Goal: Task Accomplishment & Management: Manage account settings

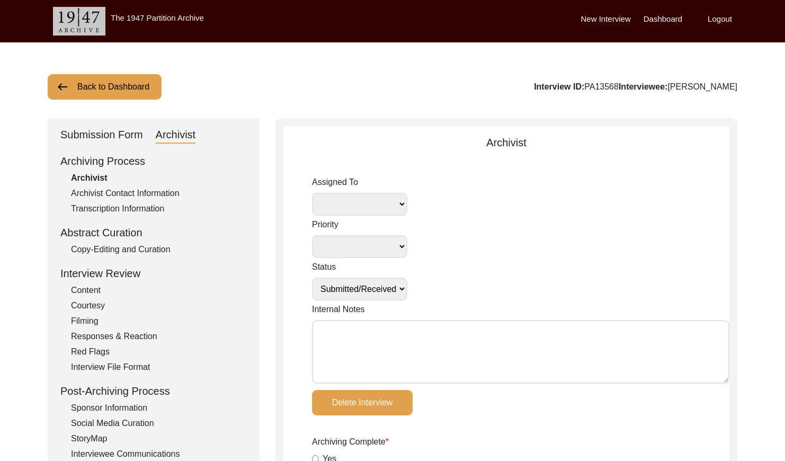
select select "Submitted/Received"
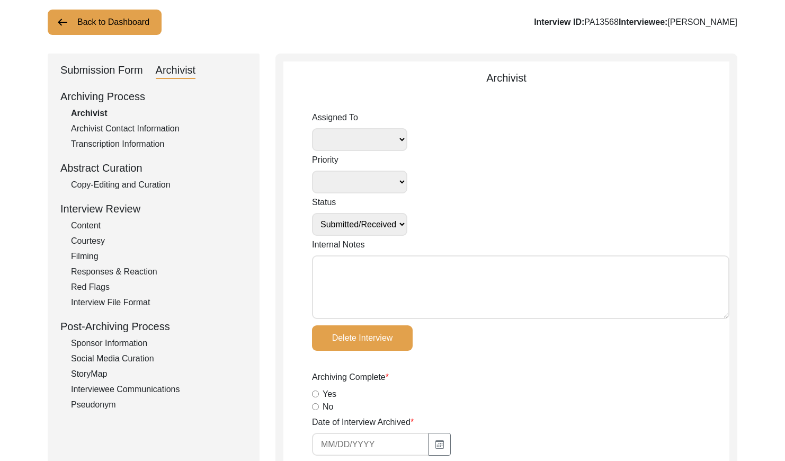
click at [96, 20] on button "Back to Dashboard" at bounding box center [105, 22] width 114 height 25
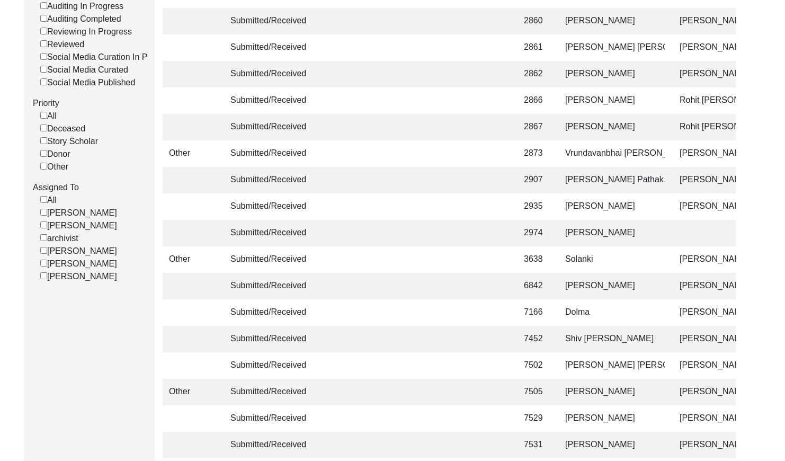
scroll to position [284, 0]
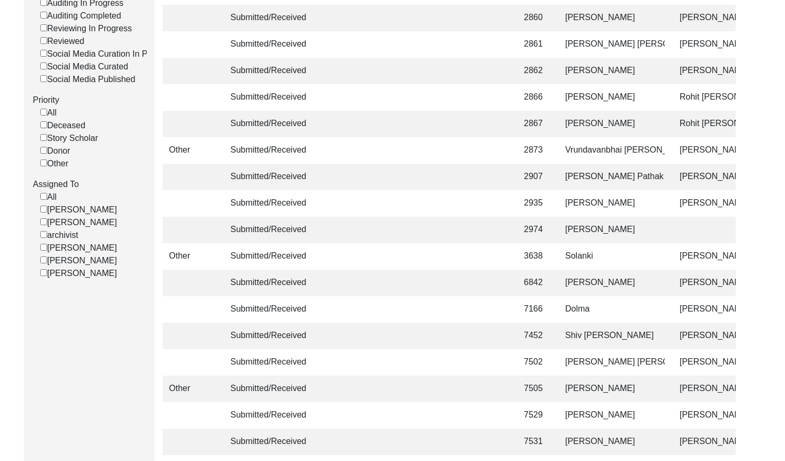
drag, startPoint x: 50, startPoint y: 216, endPoint x: 129, endPoint y: 221, distance: 78.5
click at [117, 216] on label "[PERSON_NAME]" at bounding box center [78, 209] width 77 height 13
copy label "[PERSON_NAME]"
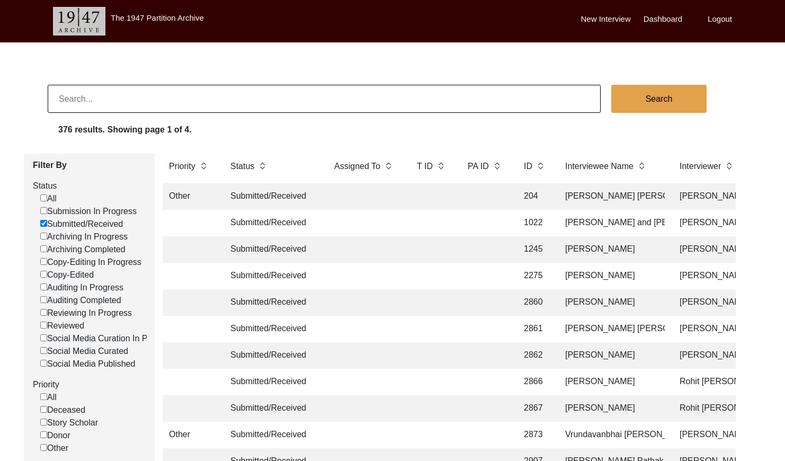
click at [129, 107] on input at bounding box center [324, 99] width 553 height 28
paste input "PA13565"
drag, startPoint x: 69, startPoint y: 98, endPoint x: 79, endPoint y: 102, distance: 11.2
click at [69, 98] on input "PA13565" at bounding box center [324, 99] width 553 height 28
type input "13565"
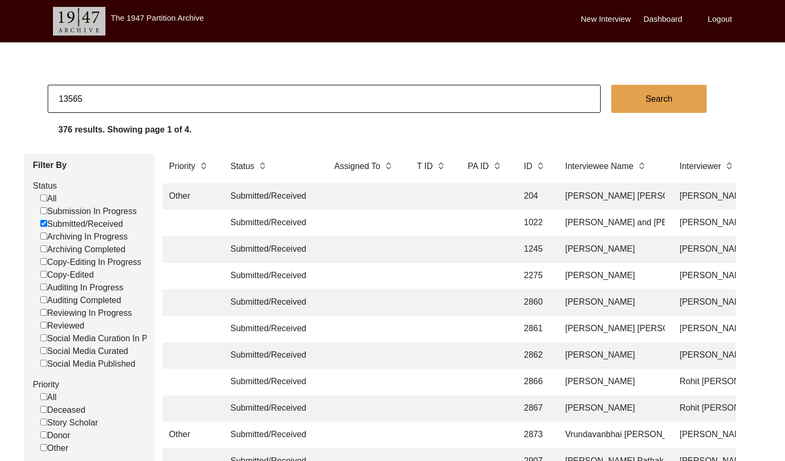
checkbox input "false"
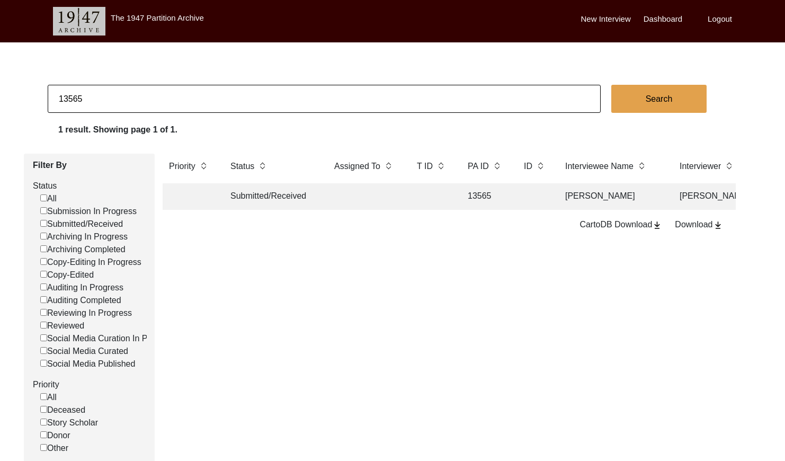
click at [349, 196] on td at bounding box center [365, 196] width 74 height 26
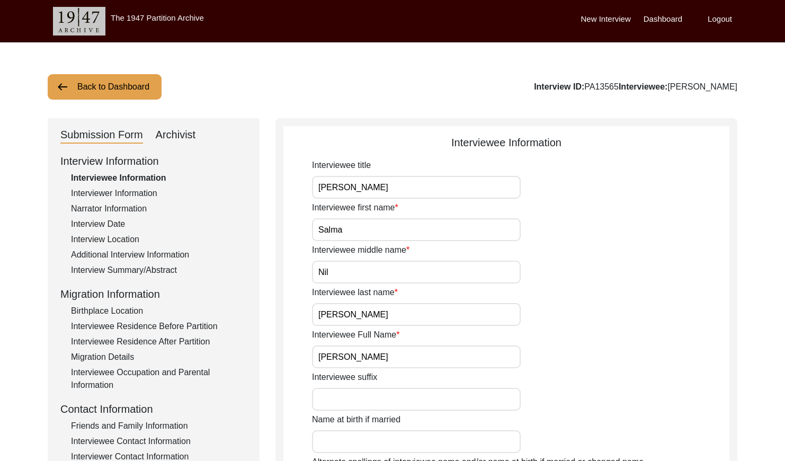
drag, startPoint x: 186, startPoint y: 133, endPoint x: 530, endPoint y: 42, distance: 355.9
click at [187, 133] on div "Archivist" at bounding box center [176, 135] width 40 height 17
select select "Submitted/Received"
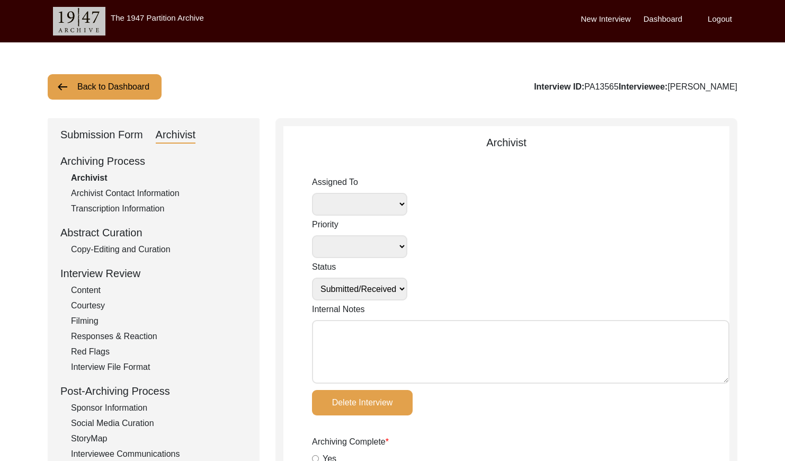
click at [346, 328] on textarea "Internal Notes" at bounding box center [520, 352] width 417 height 64
paste textarea "[DATE] [GEOGRAPHIC_DATA]: Assigned to [PERSON_NAME] to archive. When archiving …"
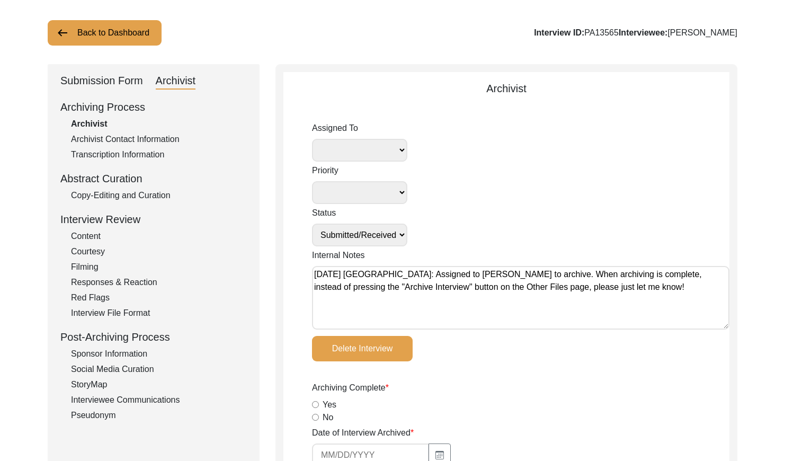
scroll to position [22, 0]
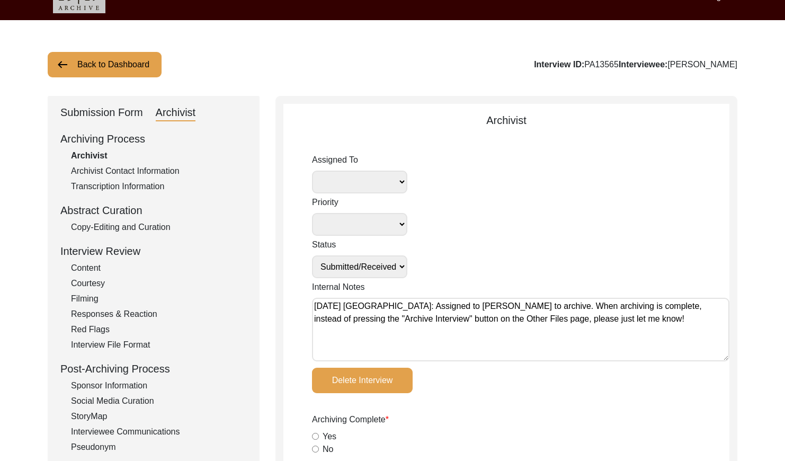
type textarea "[DATE] [GEOGRAPHIC_DATA]: Assigned to [PERSON_NAME] to archive. When archiving …"
click at [387, 184] on select "[PERSON_NAME] [PERSON_NAME] archivist [PERSON_NAME] [PERSON_NAME] [PERSON_NAME]" at bounding box center [359, 181] width 95 height 23
select select "37"
click at [380, 271] on select "Submission In Progress Submitted/Received Archiving In Progress Archiving Compl…" at bounding box center [359, 266] width 95 height 23
select select "Archiving In Progress"
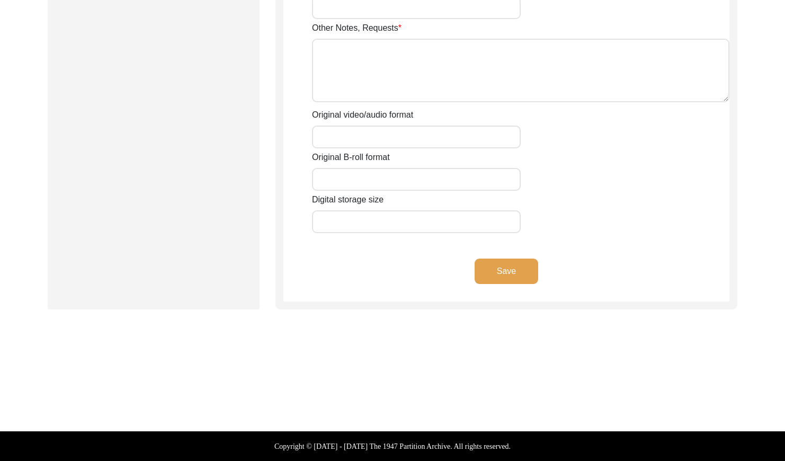
click at [491, 265] on button "Save" at bounding box center [506, 270] width 64 height 25
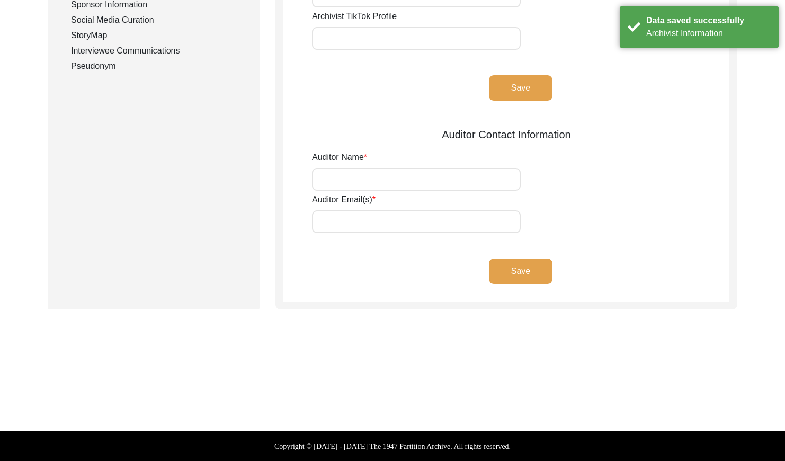
scroll to position [0, 0]
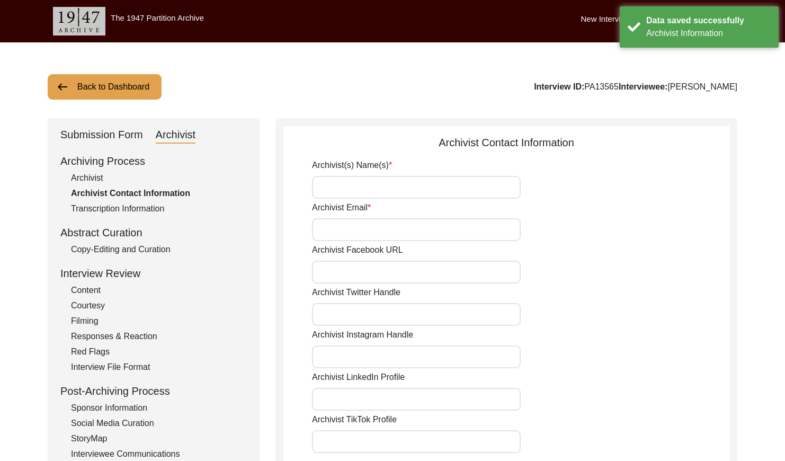
drag, startPoint x: 92, startPoint y: 94, endPoint x: 151, endPoint y: 70, distance: 63.7
click at [100, 89] on button "Back to Dashboard" at bounding box center [105, 86] width 114 height 25
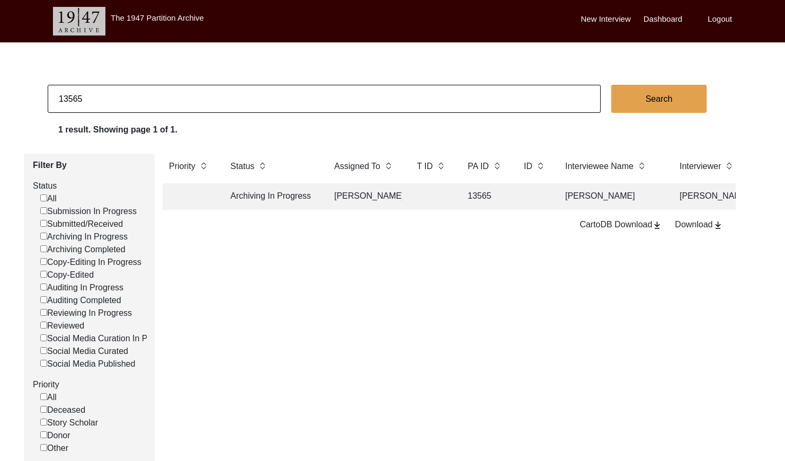
click at [122, 103] on input "13565" at bounding box center [324, 99] width 553 height 28
type input "13568"
checkbox input "false"
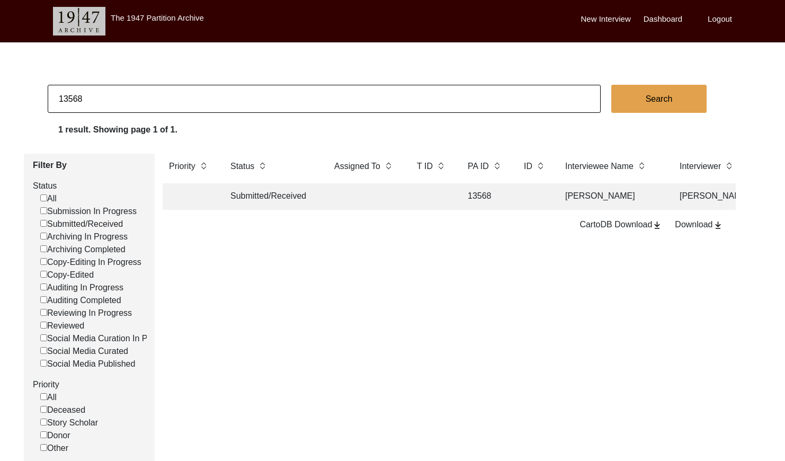
click at [330, 192] on td at bounding box center [365, 196] width 74 height 26
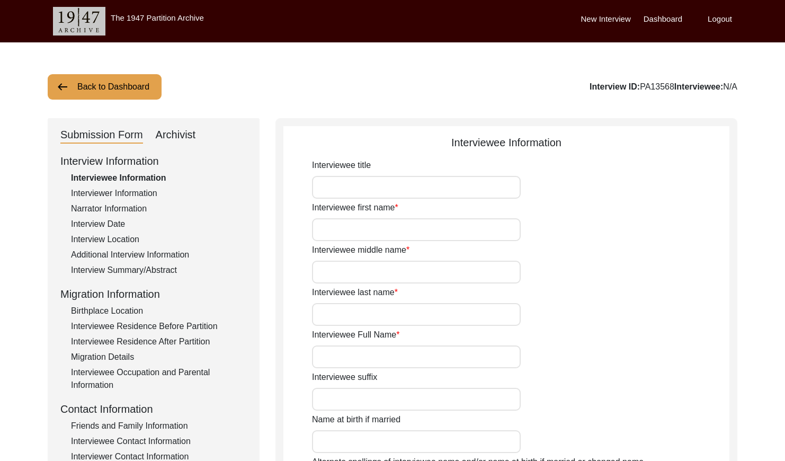
type input "[PERSON_NAME]"
type input "Joynab"
type input "nil"
type input "[PERSON_NAME]"
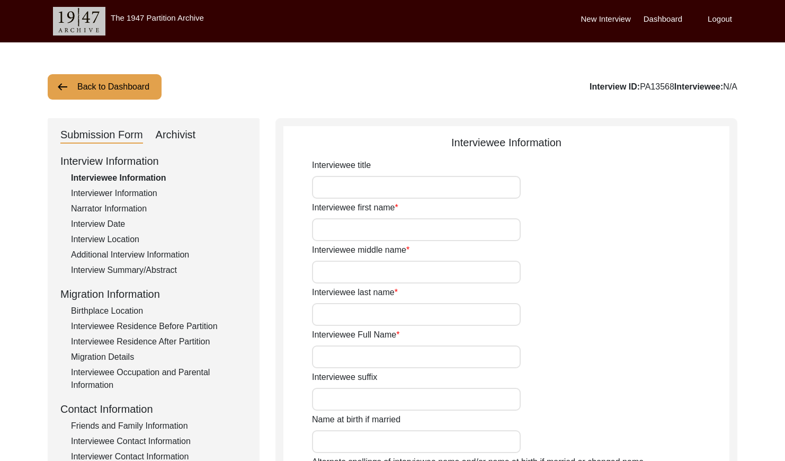
type input "[DATE]"
type input "only knows the year."
type input "90"
type input "[DEMOGRAPHIC_DATA]"
type input "Bangla"
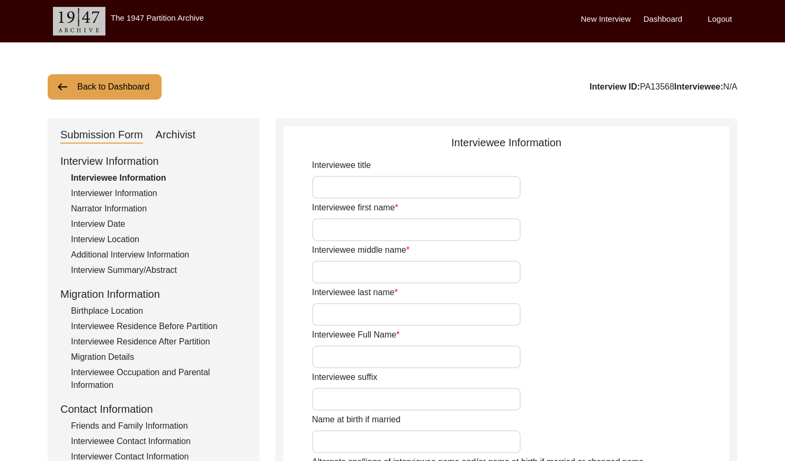
type input "Chittagonian Dialect"
type input "[DEMOGRAPHIC_DATA]"
type input "South Asian"
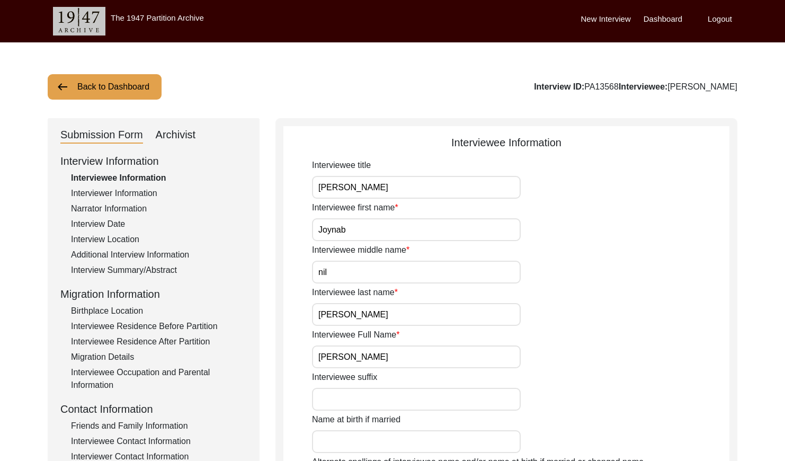
click at [179, 131] on div "Archivist" at bounding box center [176, 135] width 40 height 17
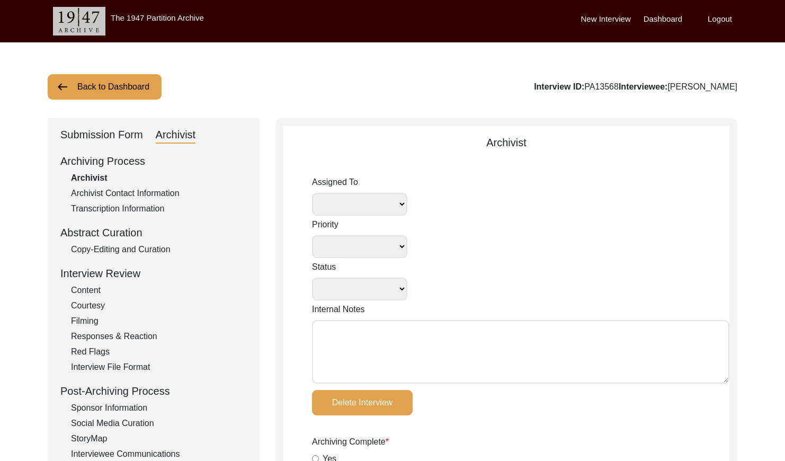
select select
select select "Submitted/Received"
radio input "true"
click at [366, 197] on select "[PERSON_NAME] [PERSON_NAME] archivist [PERSON_NAME] [PERSON_NAME] [PERSON_NAME]" at bounding box center [359, 204] width 95 height 23
select select "37"
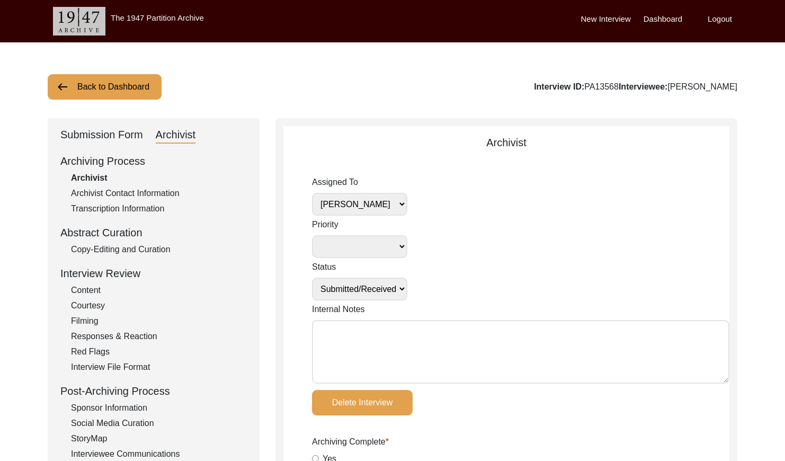
click at [381, 292] on select "Submission In Progress Submitted/Received Archiving In Progress Archiving Compl…" at bounding box center [359, 288] width 95 height 23
select select "Archiving In Progress"
click at [359, 335] on textarea "Internal Notes" at bounding box center [520, 352] width 417 height 64
paste textarea "[DATE] [GEOGRAPHIC_DATA]: Assigned to [PERSON_NAME] to archive. When archiving …"
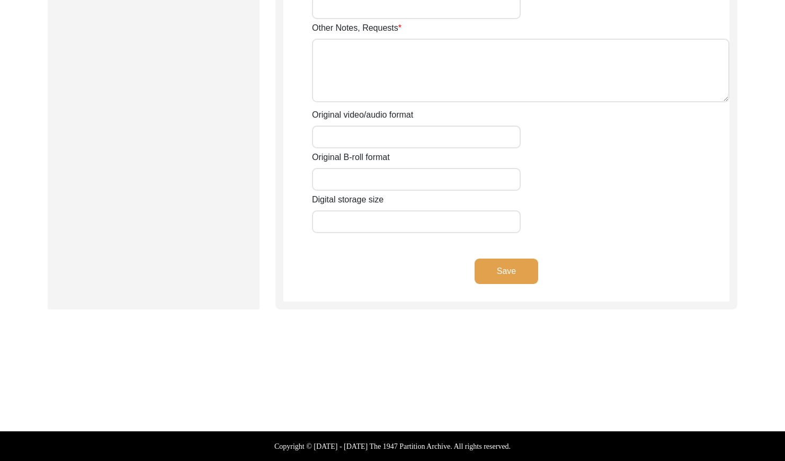
type textarea "[DATE] [GEOGRAPHIC_DATA]: Assigned to [PERSON_NAME] to archive. When archiving …"
click at [494, 271] on button "Save" at bounding box center [506, 270] width 64 height 25
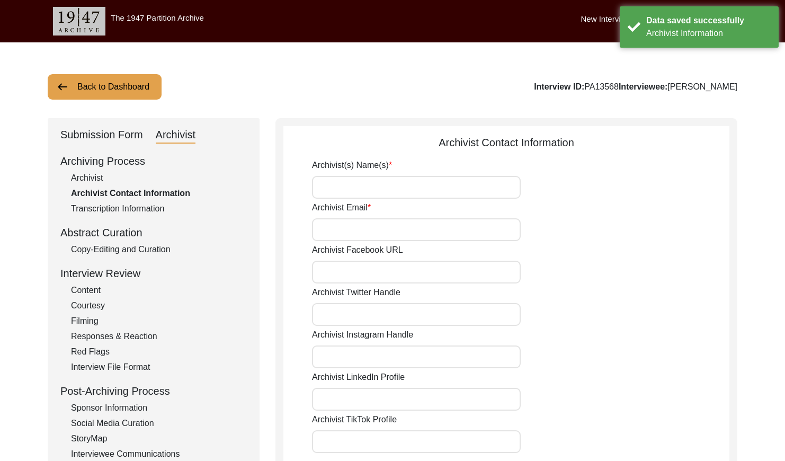
click at [110, 90] on button "Back to Dashboard" at bounding box center [105, 86] width 114 height 25
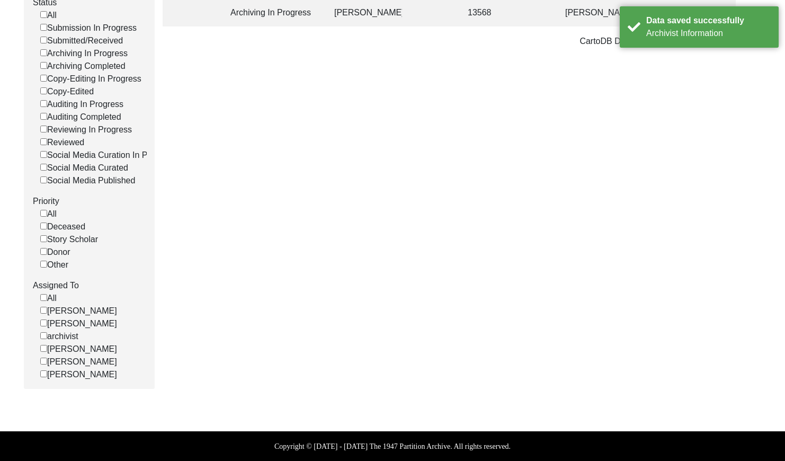
scroll to position [191, 0]
click at [44, 310] on input "[PERSON_NAME]" at bounding box center [43, 310] width 7 height 7
checkbox input "false"
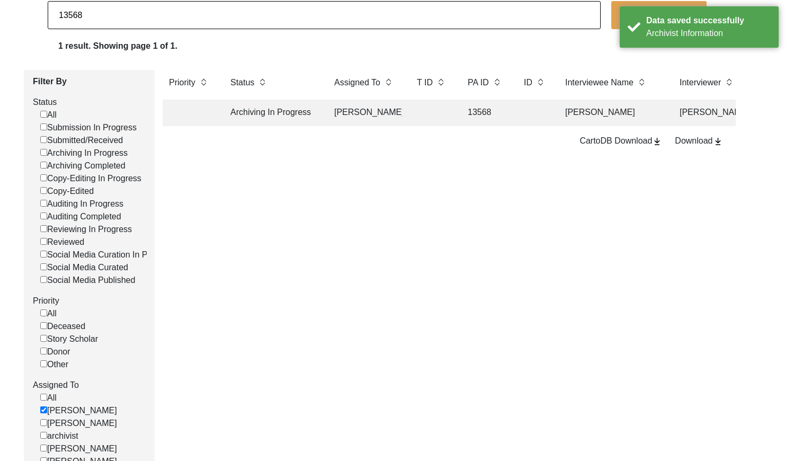
scroll to position [60, 0]
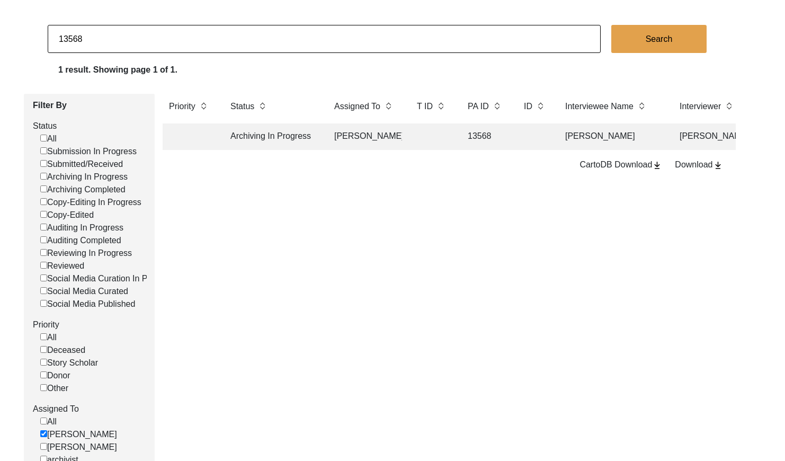
click at [121, 40] on input "13568" at bounding box center [324, 39] width 553 height 28
checkbox input "false"
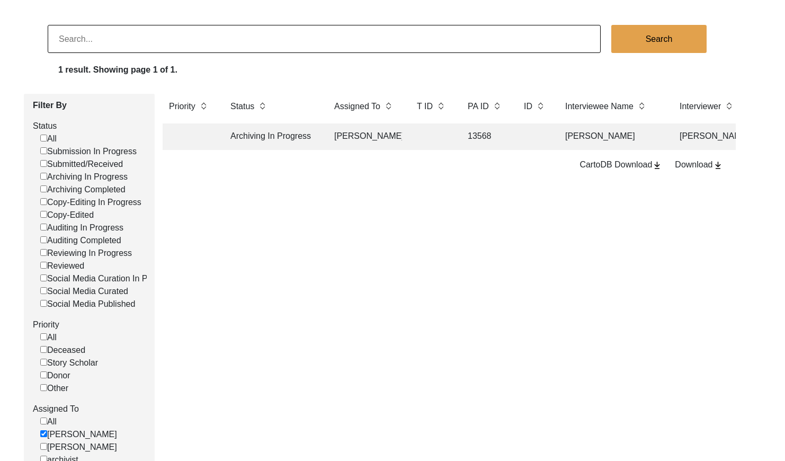
checkbox input "false"
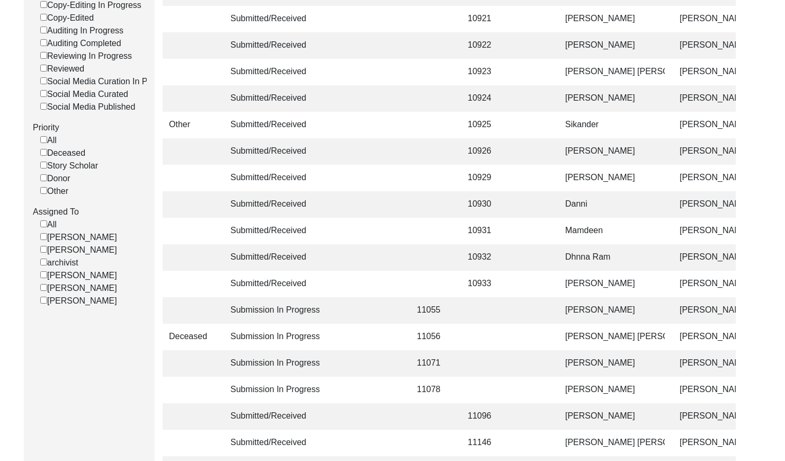
scroll to position [259, 0]
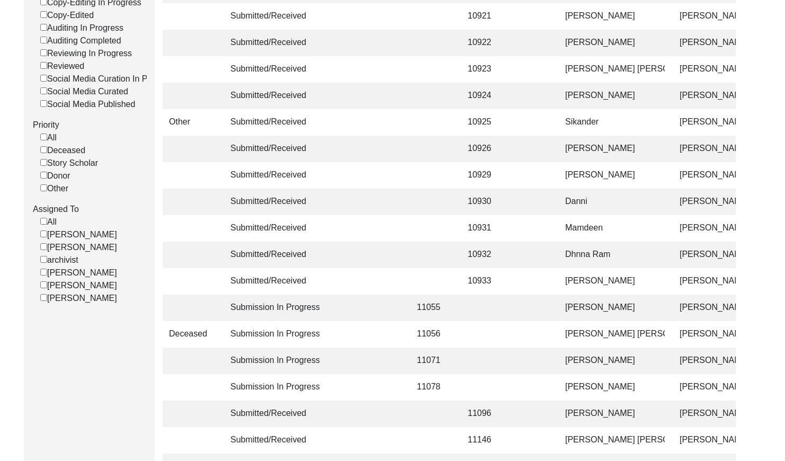
click at [44, 237] on input "[PERSON_NAME]" at bounding box center [43, 233] width 7 height 7
checkbox input "false"
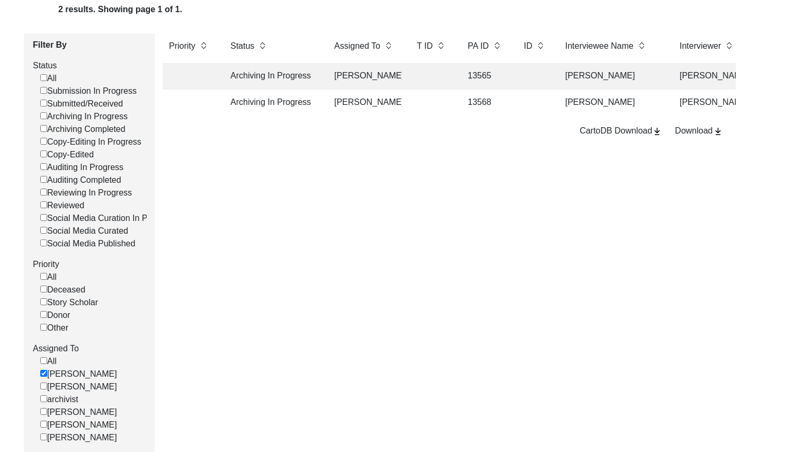
scroll to position [191, 0]
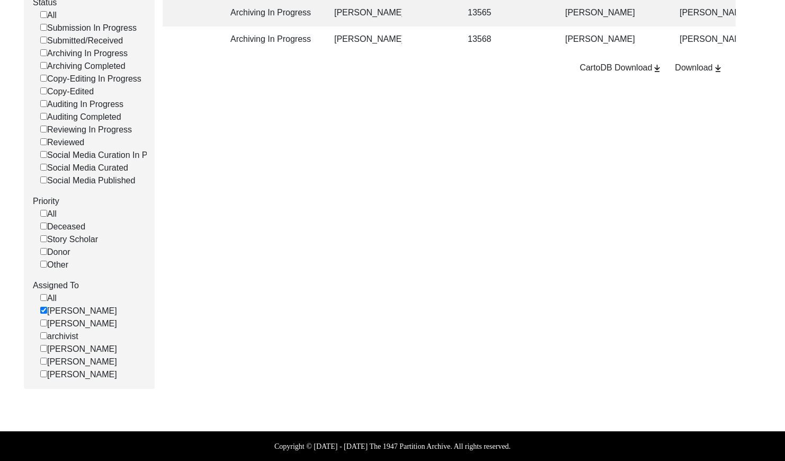
drag, startPoint x: 41, startPoint y: 311, endPoint x: 78, endPoint y: 302, distance: 37.7
click at [41, 311] on input "[PERSON_NAME]" at bounding box center [43, 310] width 7 height 7
checkbox input "false"
